Goal: Task Accomplishment & Management: Use online tool/utility

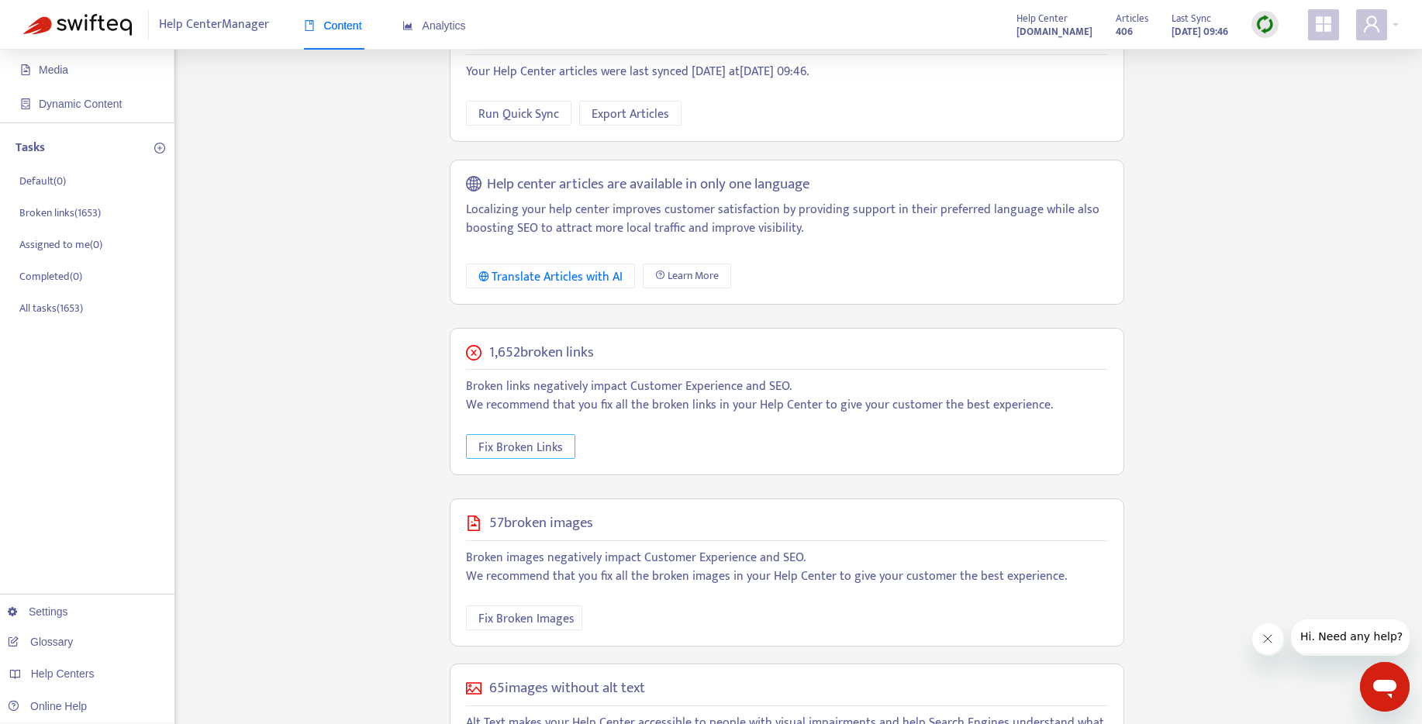
click at [541, 444] on span "Fix Broken Links" at bounding box center [521, 447] width 85 height 19
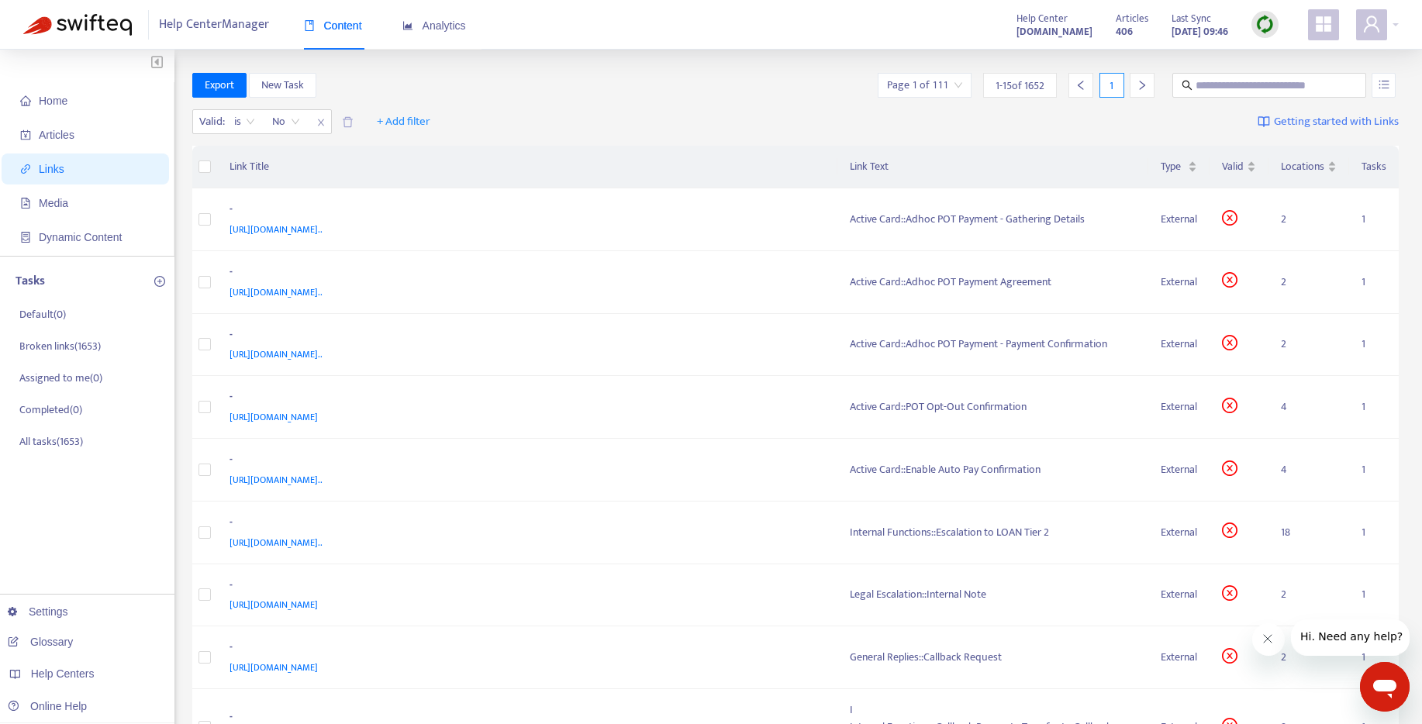
click at [1010, 82] on span "1 - 15 of 1652" at bounding box center [1020, 86] width 49 height 16
click at [928, 85] on input "search" at bounding box center [924, 85] width 75 height 23
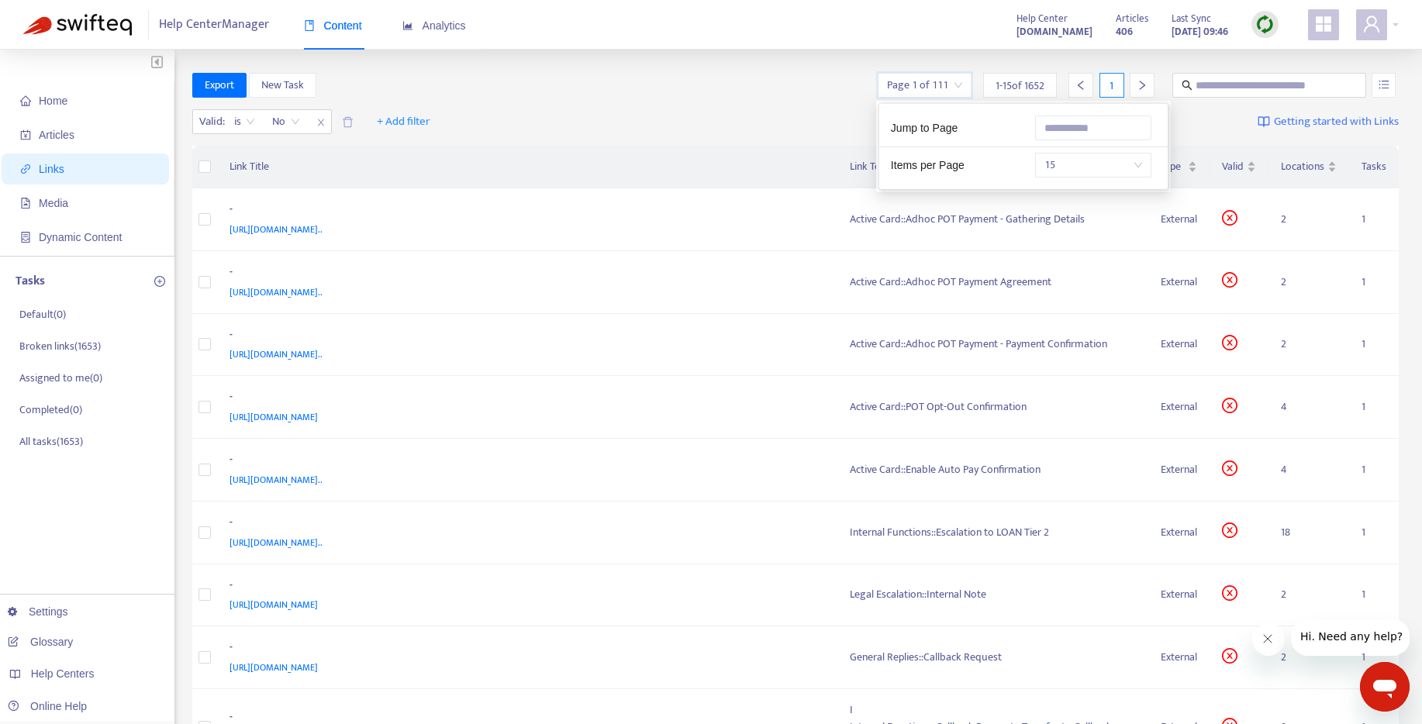
click at [1082, 164] on span "15" at bounding box center [1094, 165] width 98 height 23
click at [1073, 126] on input "text" at bounding box center [1093, 128] width 116 height 25
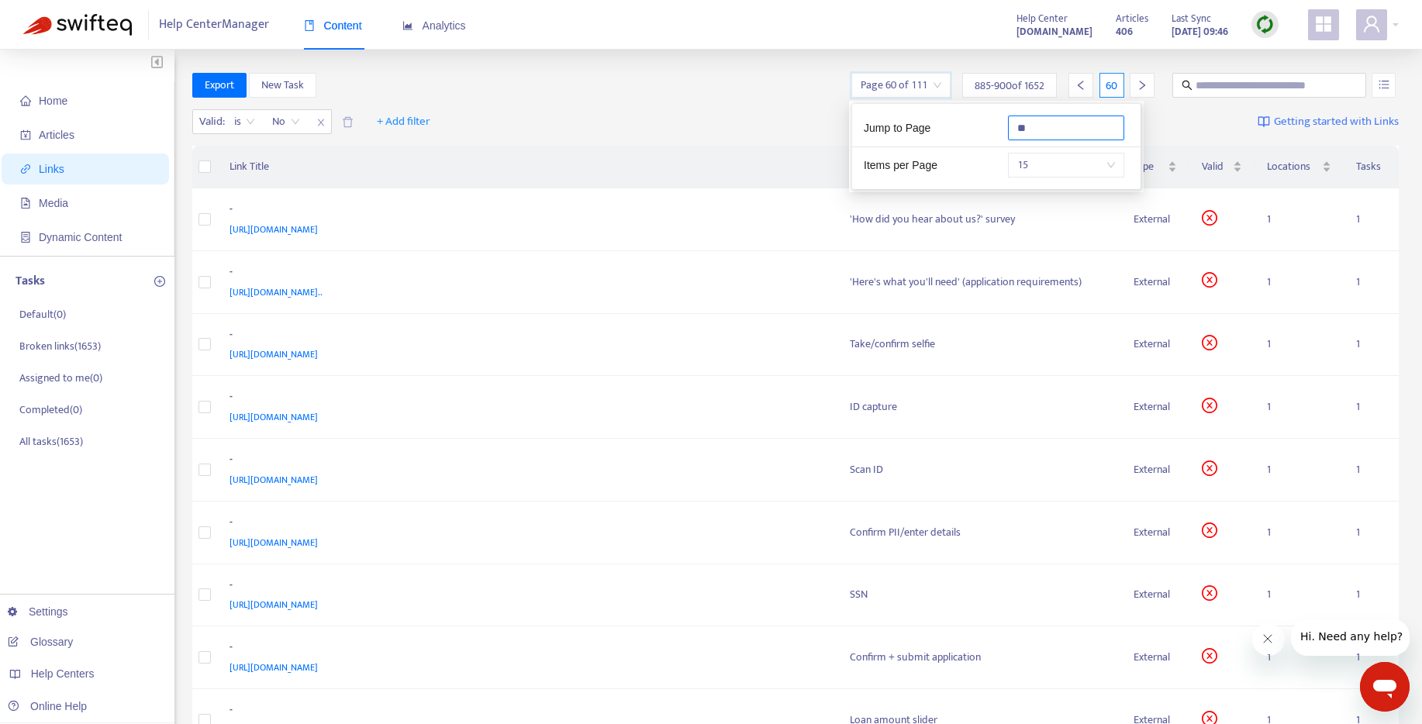
type input "**"
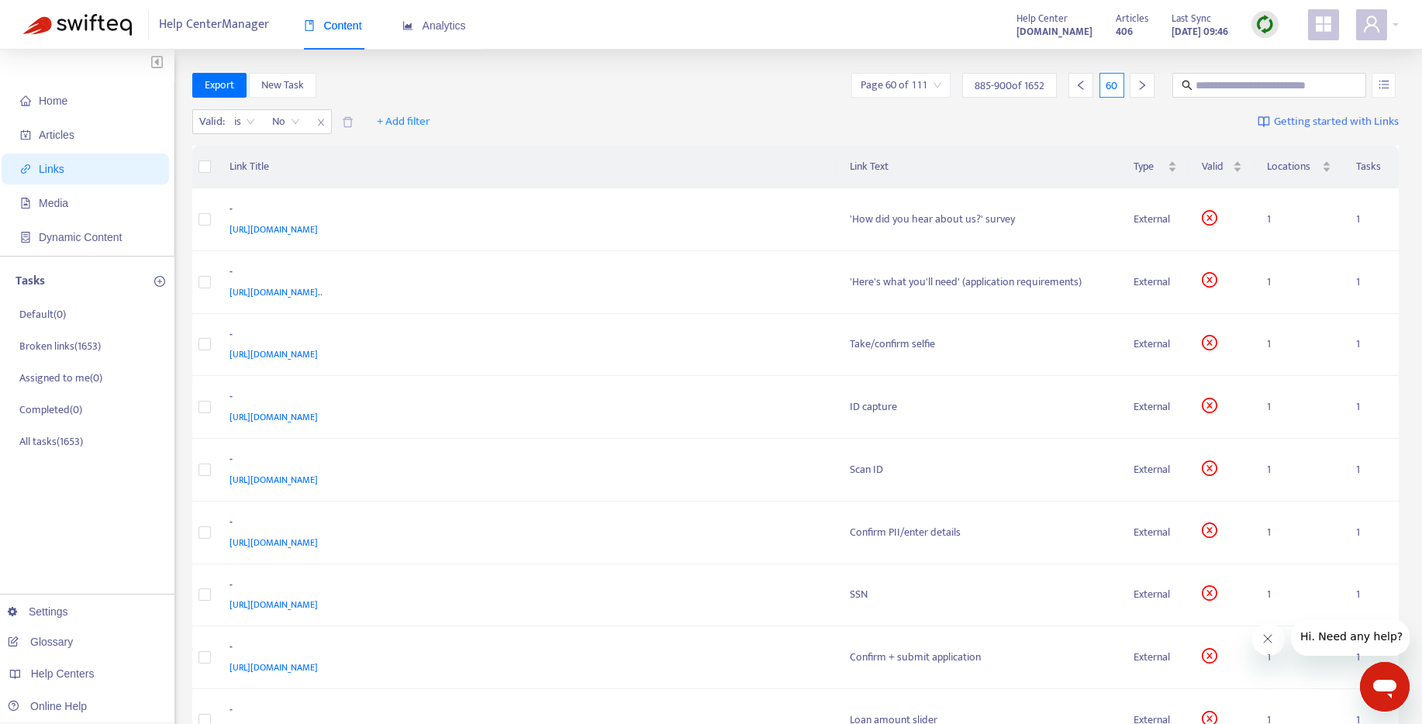
click at [735, 115] on div "Valid : is No + Add filter Getting started with Links" at bounding box center [796, 125] width 1208 height 43
